Goal: Browse casually

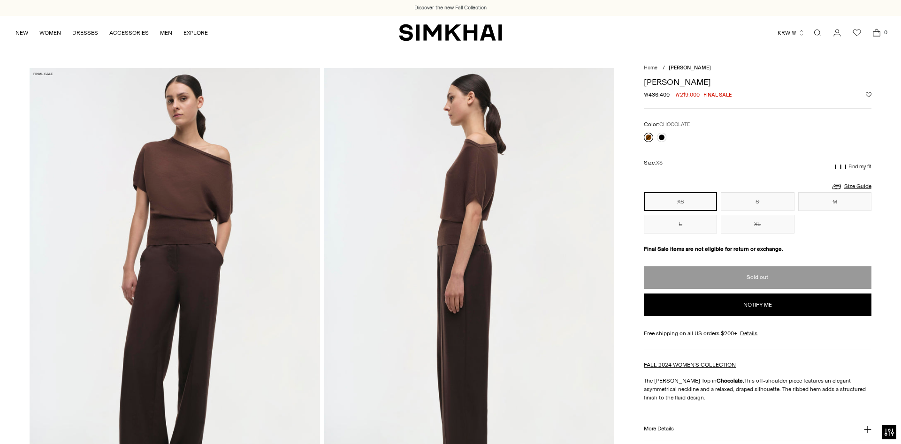
click at [85, 45] on nav "NEW WOMEN New Arrivals Shop All Fall 2025 Best Sellers Exclusives Signature Sal…" at bounding box center [111, 32] width 192 height 33
click at [467, 30] on img "SIMKHAI" at bounding box center [450, 32] width 103 height 18
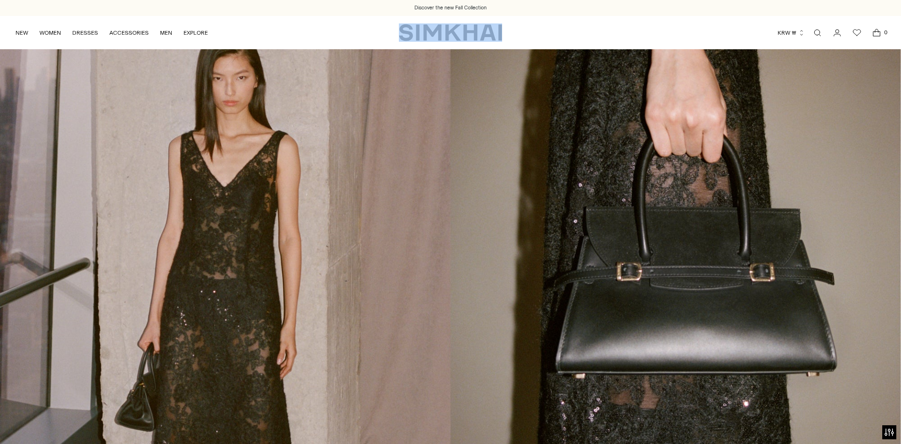
drag, startPoint x: 524, startPoint y: 29, endPoint x: 333, endPoint y: 44, distance: 192.4
click at [333, 44] on div "NEW WOMEN New Arrivals Shop All Fall 2025 Best Sellers Exclusives Signature Sal…" at bounding box center [450, 32] width 871 height 33
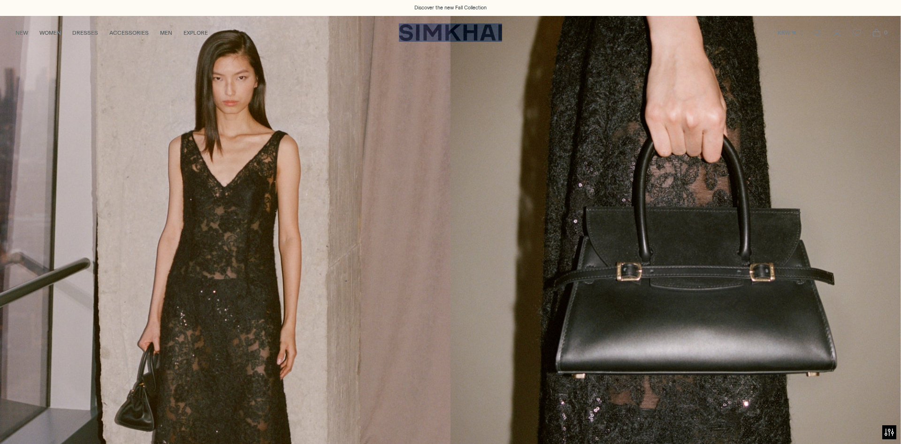
copy div "SIMKHAI Currency"
